Goal: Information Seeking & Learning: Learn about a topic

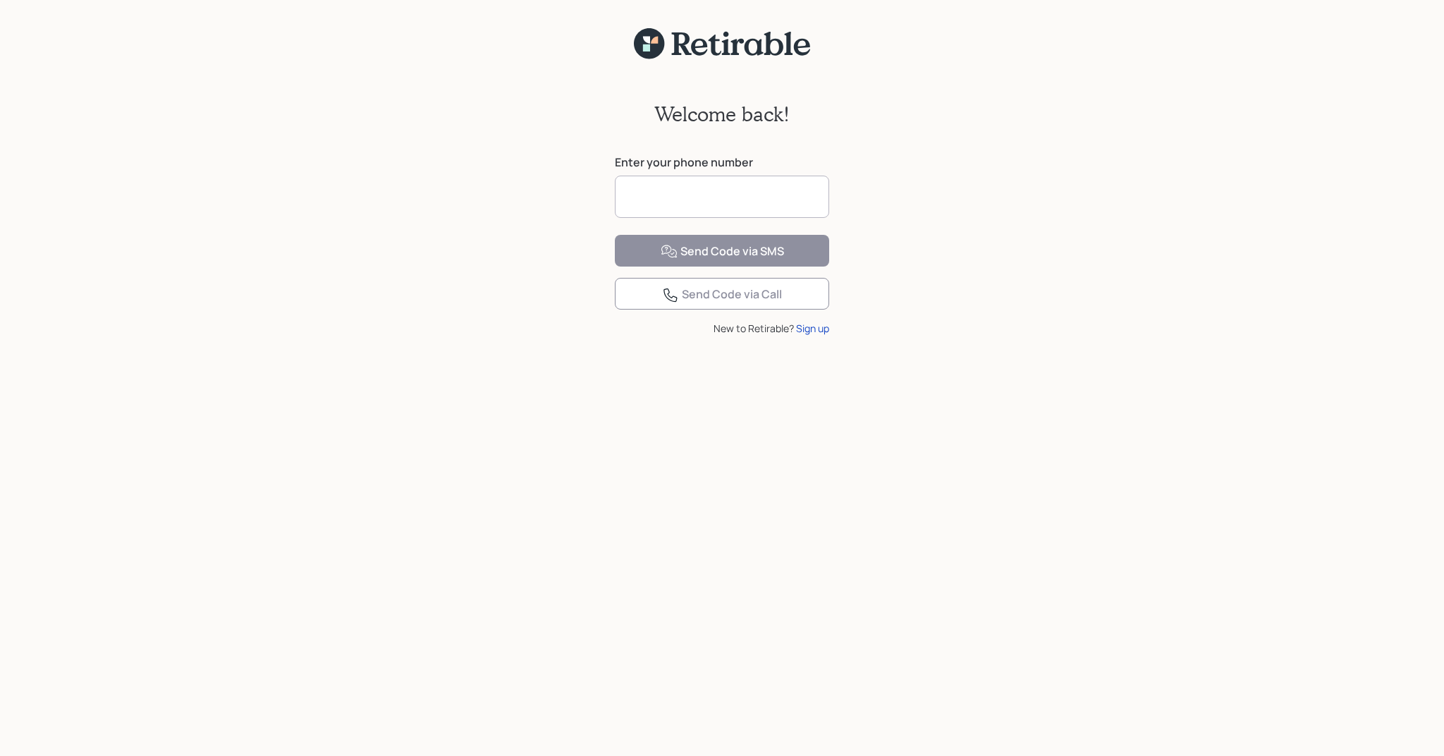
click at [690, 197] on input at bounding box center [722, 197] width 214 height 42
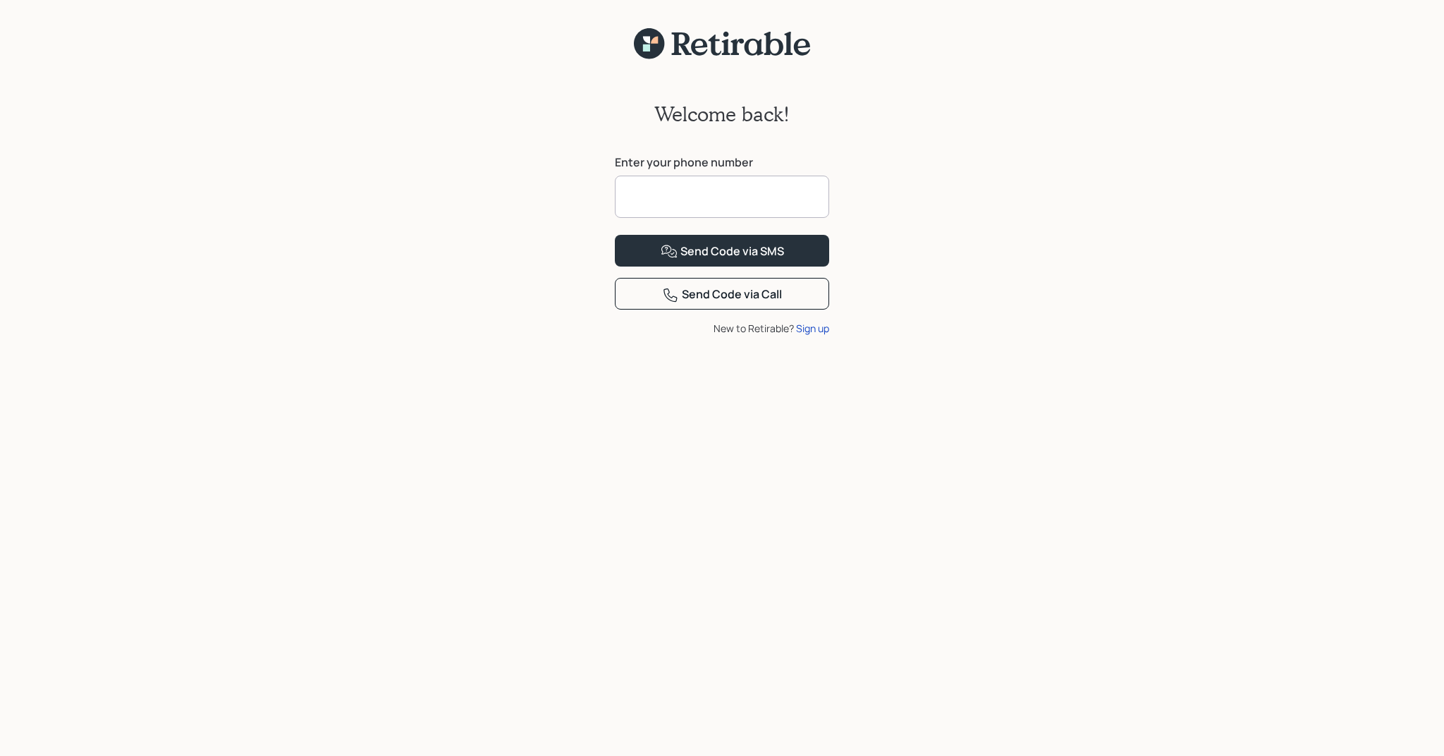
click at [690, 195] on input at bounding box center [722, 197] width 214 height 42
type input "**********"
click at [722, 267] on button "Send Code via SMS" at bounding box center [722, 251] width 214 height 32
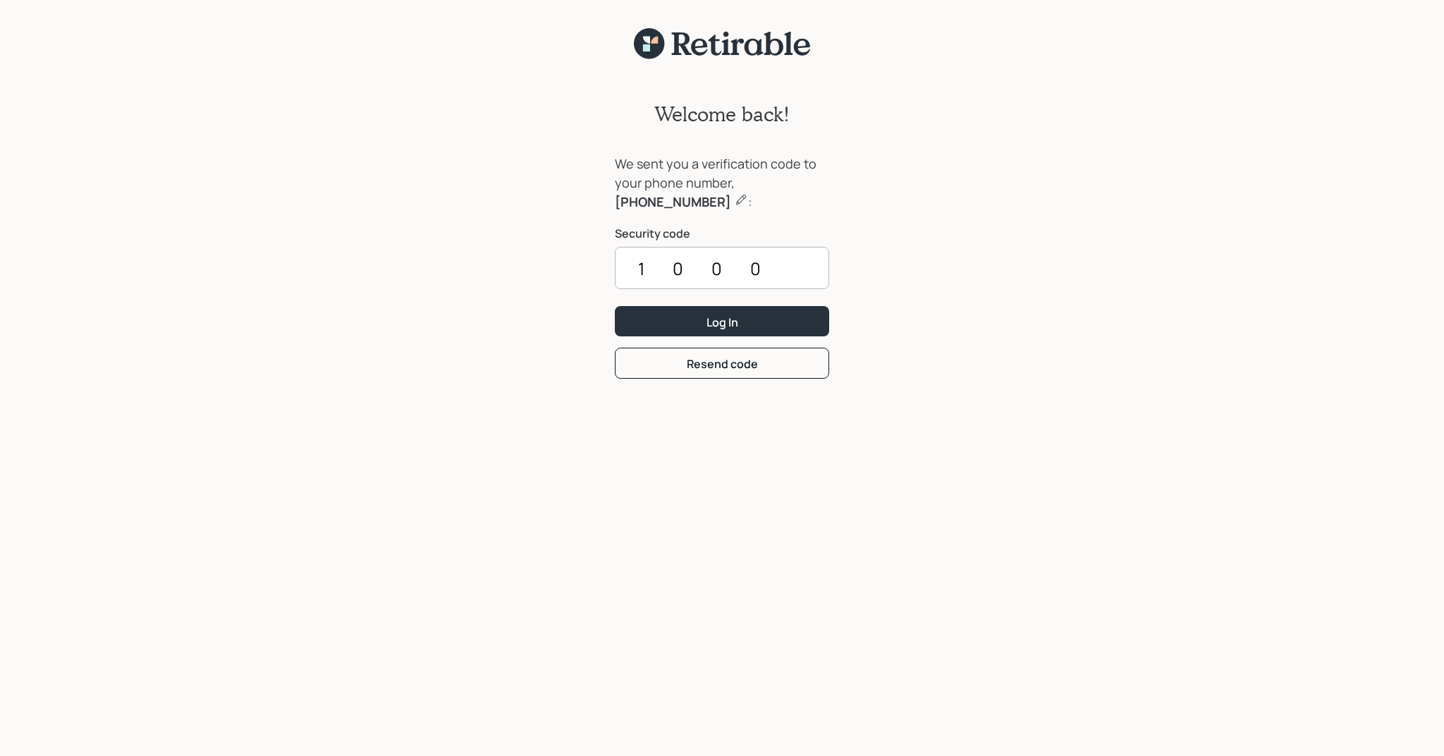
type input "1000"
click at [722, 321] on button "Log In" at bounding box center [722, 321] width 214 height 30
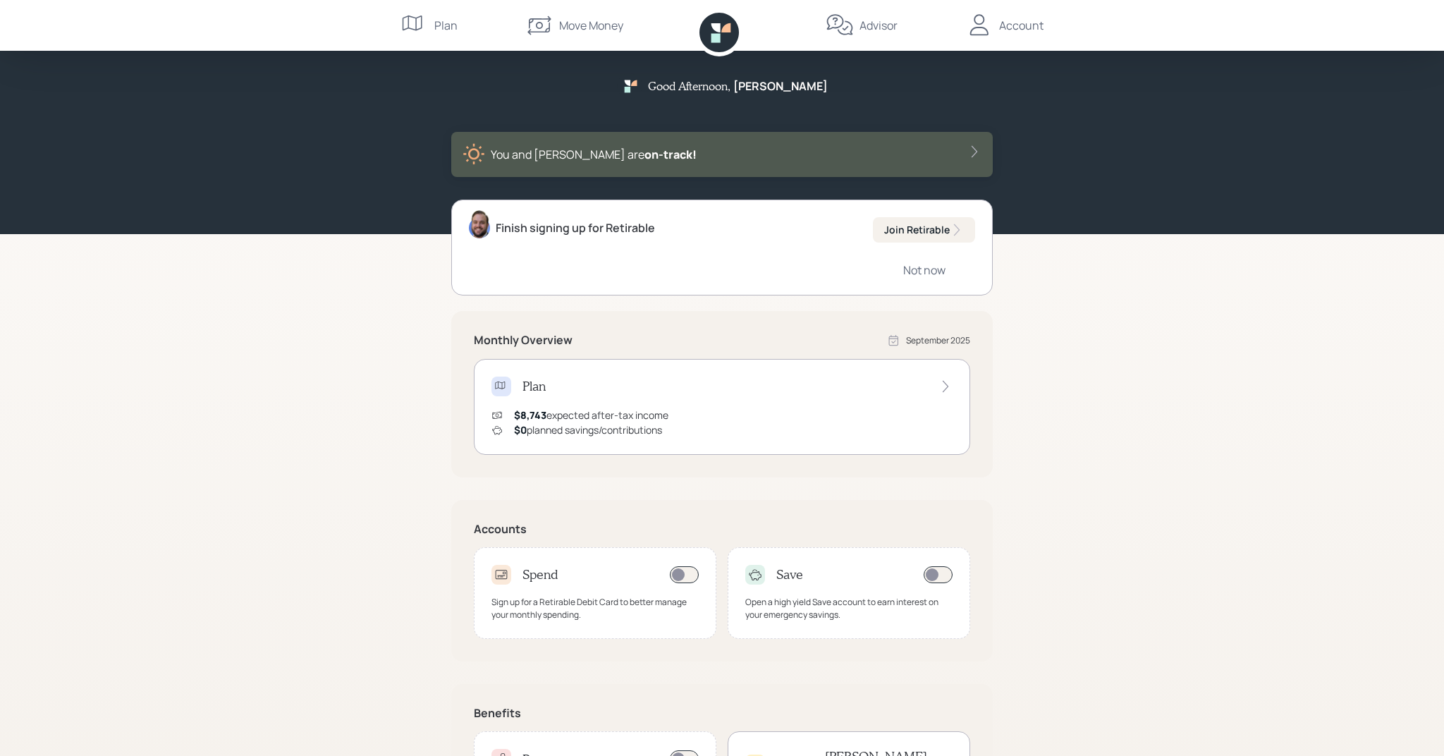
click at [886, 18] on div "Advisor" at bounding box center [879, 25] width 38 height 17
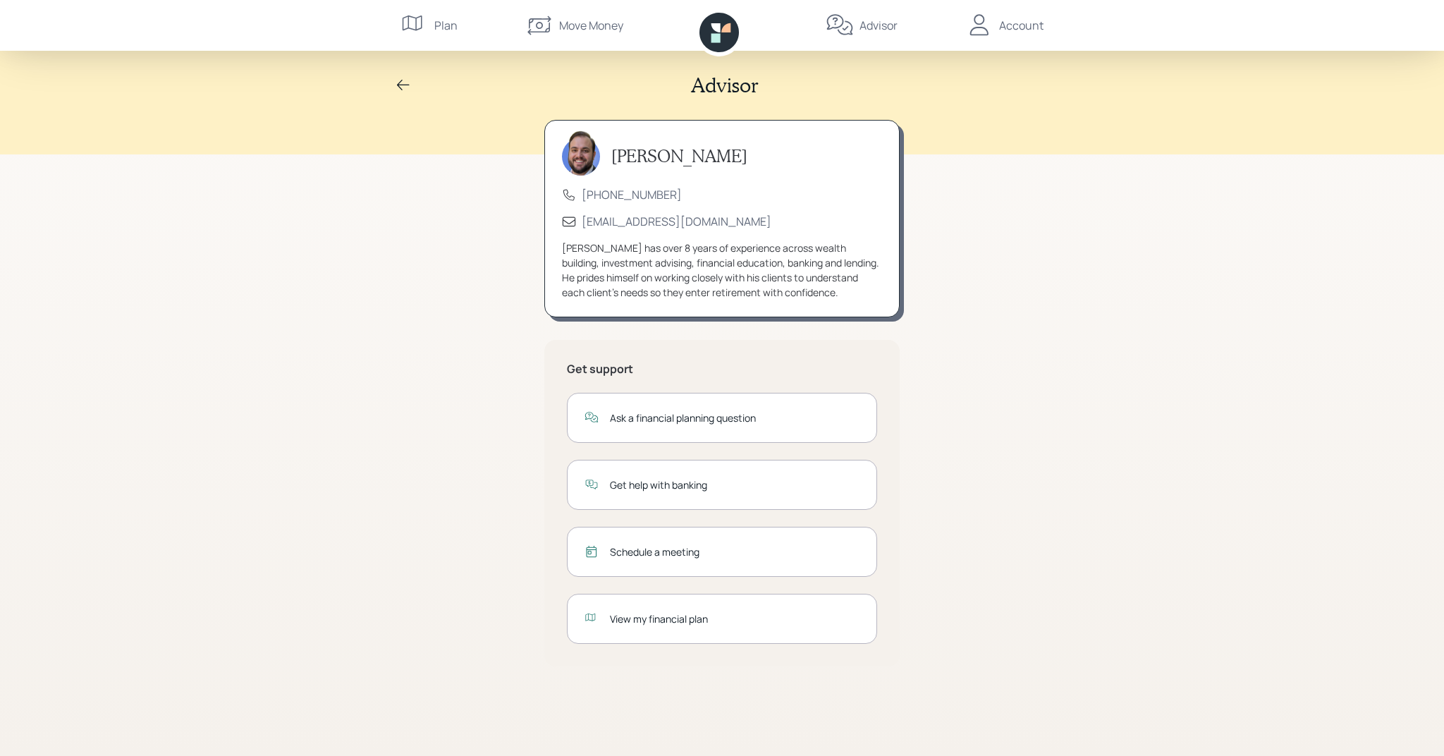
click at [679, 618] on div "View my financial plan" at bounding box center [735, 618] width 250 height 15
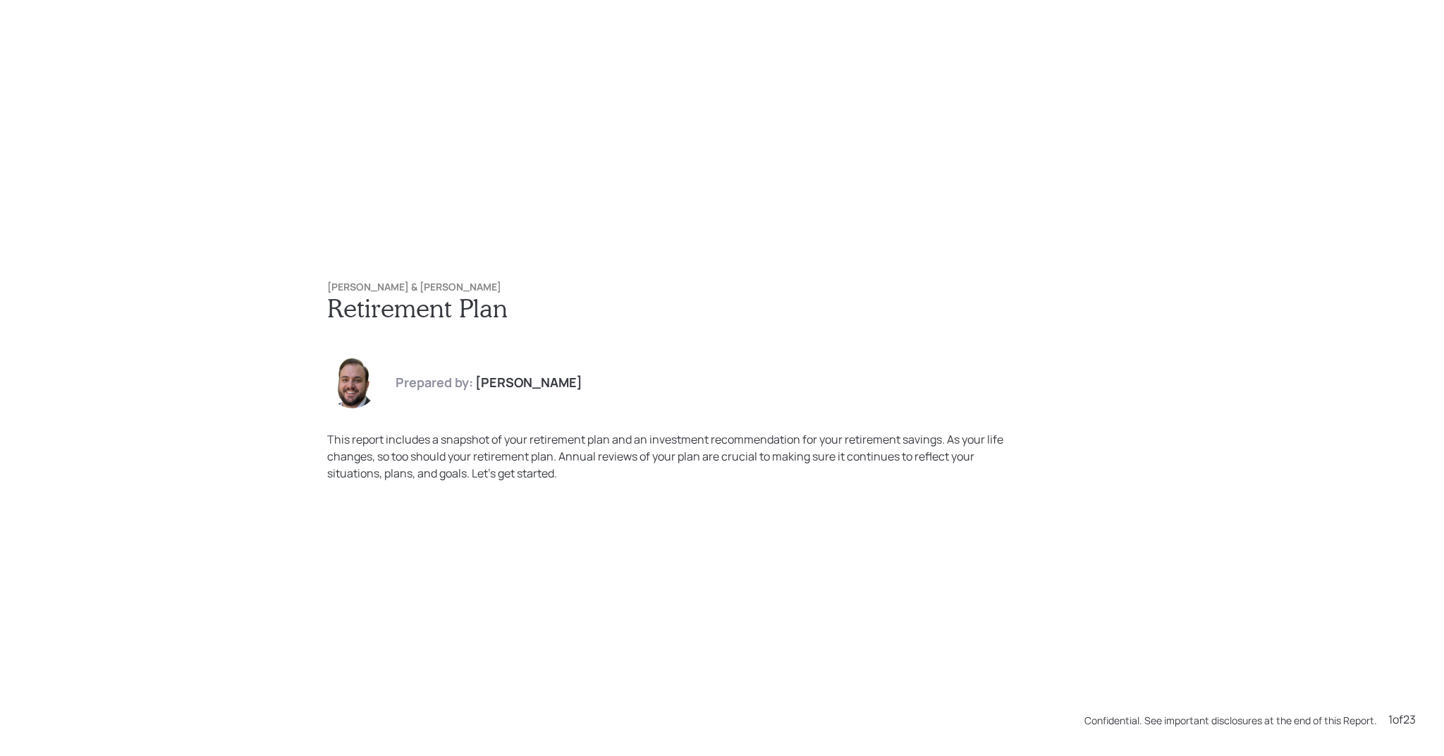
click at [774, 261] on div "[PERSON_NAME] & [PERSON_NAME] Retirement Plan Prepared by: [PERSON_NAME] This r…" at bounding box center [722, 381] width 846 height 257
